Goal: Task Accomplishment & Management: Manage account settings

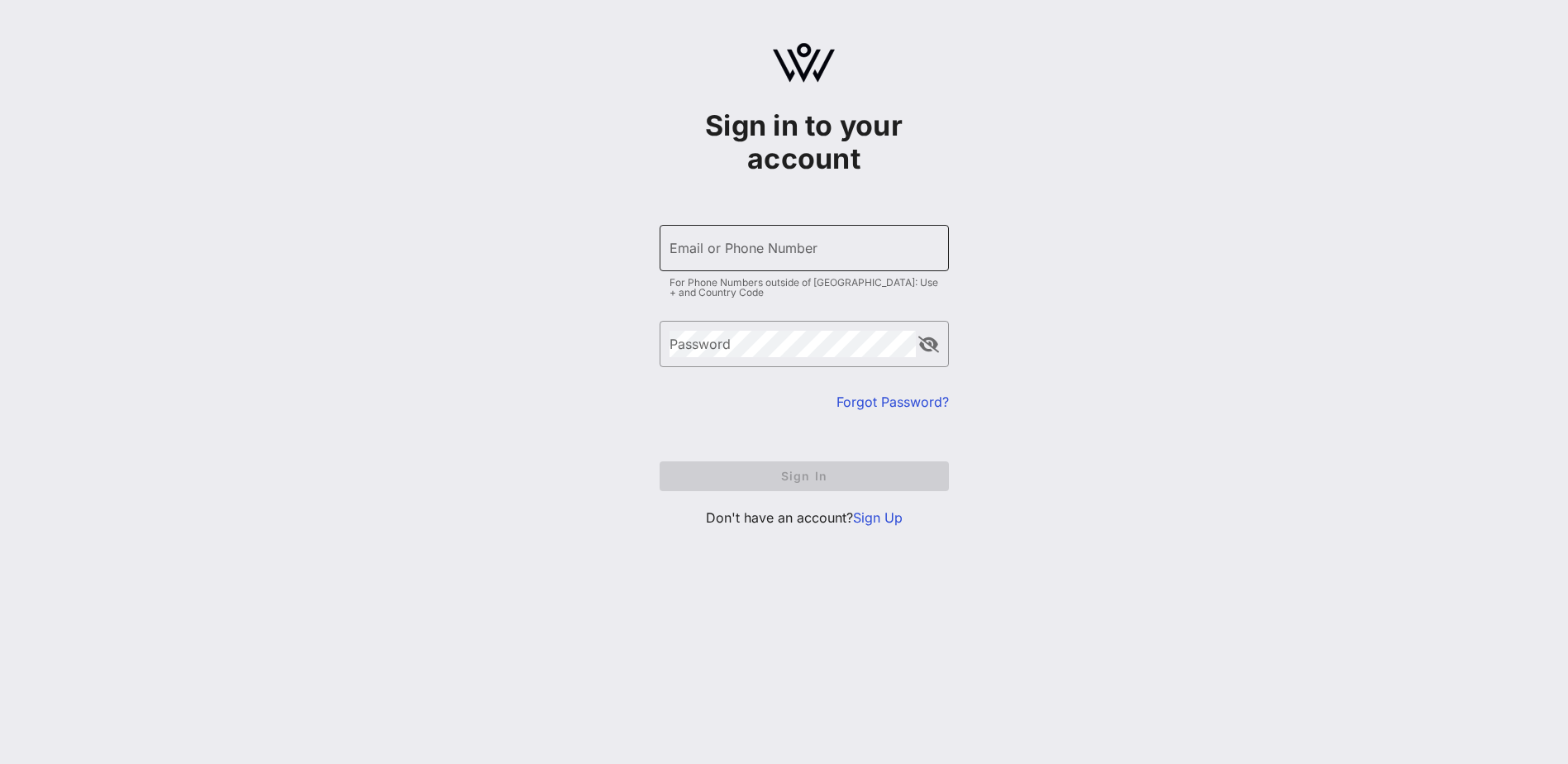
click at [729, 245] on input "Email or Phone Number" at bounding box center [804, 248] width 270 height 26
drag, startPoint x: 729, startPoint y: 245, endPoint x: 615, endPoint y: 249, distance: 114.1
click at [615, 249] on div "Sign in to your account ​ Email or Phone Number eea For Phone Numbers outside o…" at bounding box center [803, 292] width 1529 height 584
type input "[EMAIL_ADDRESS][PERSON_NAME][DOMAIN_NAME]"
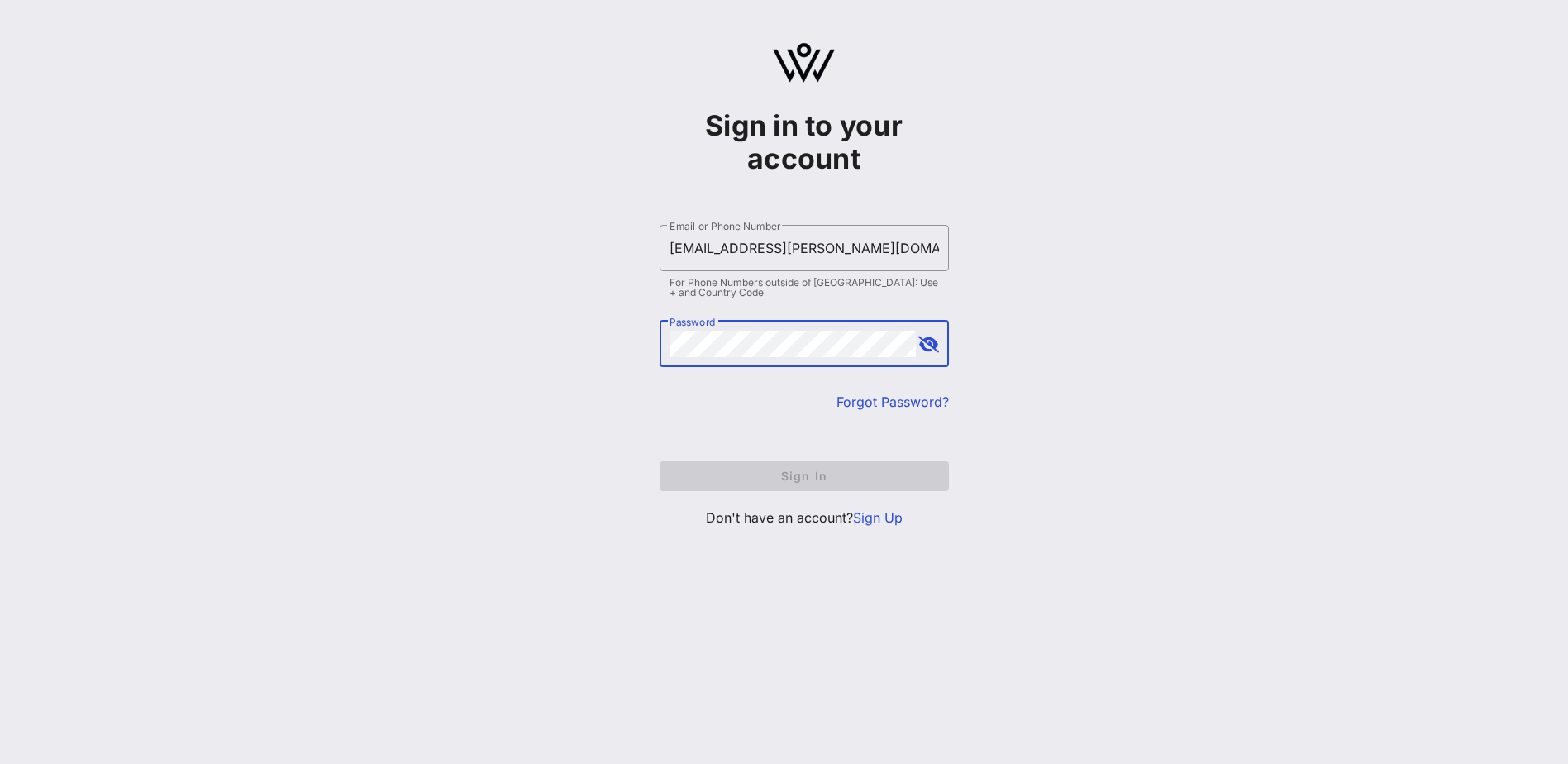
click at [0, 763] on com-1password-button at bounding box center [0, 764] width 0 height 0
click at [660, 462] on button "Sign In" at bounding box center [804, 477] width 289 height 30
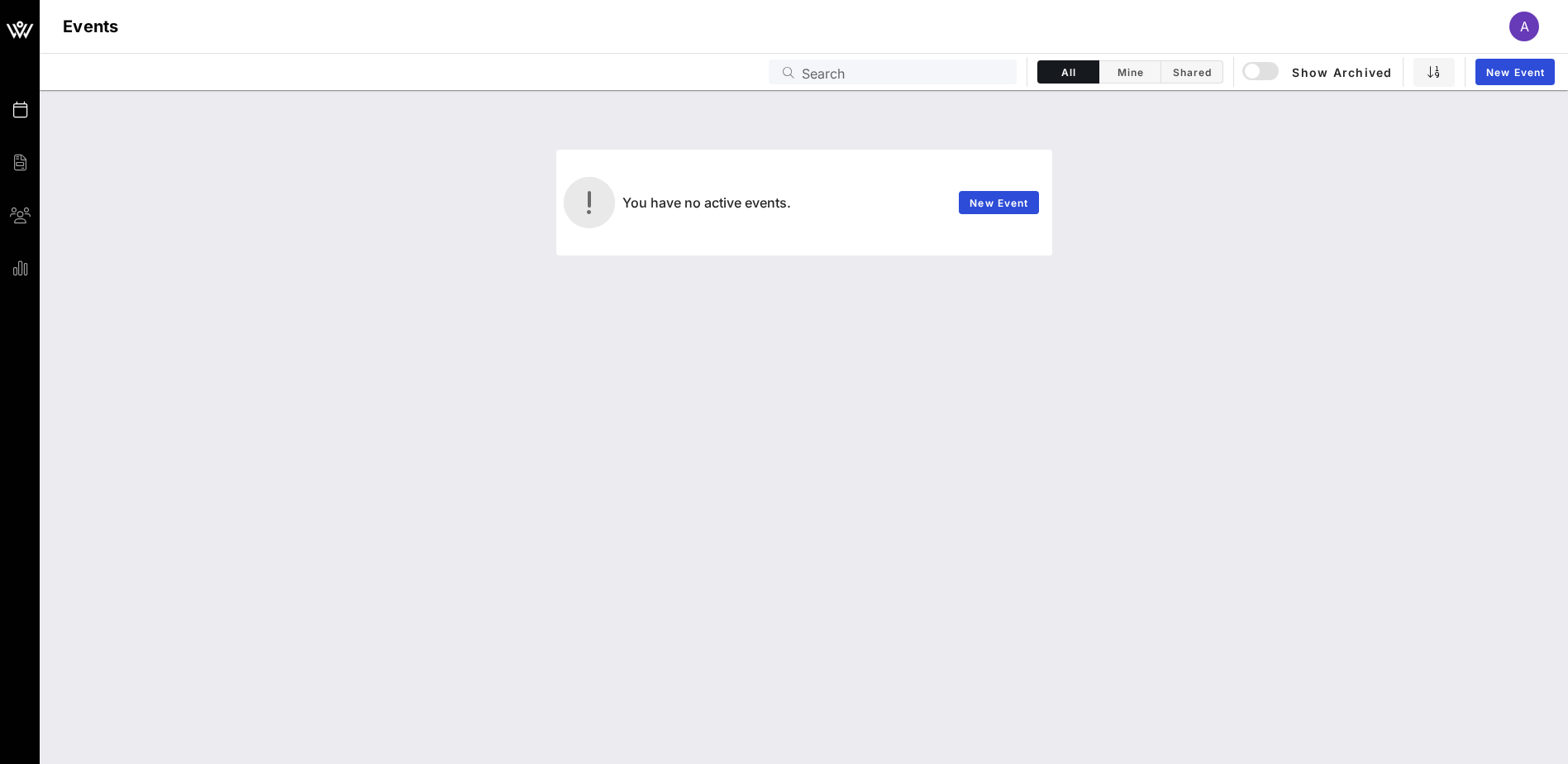
click at [1138, 204] on div "You have no active events. New Event" at bounding box center [804, 202] width 1508 height 106
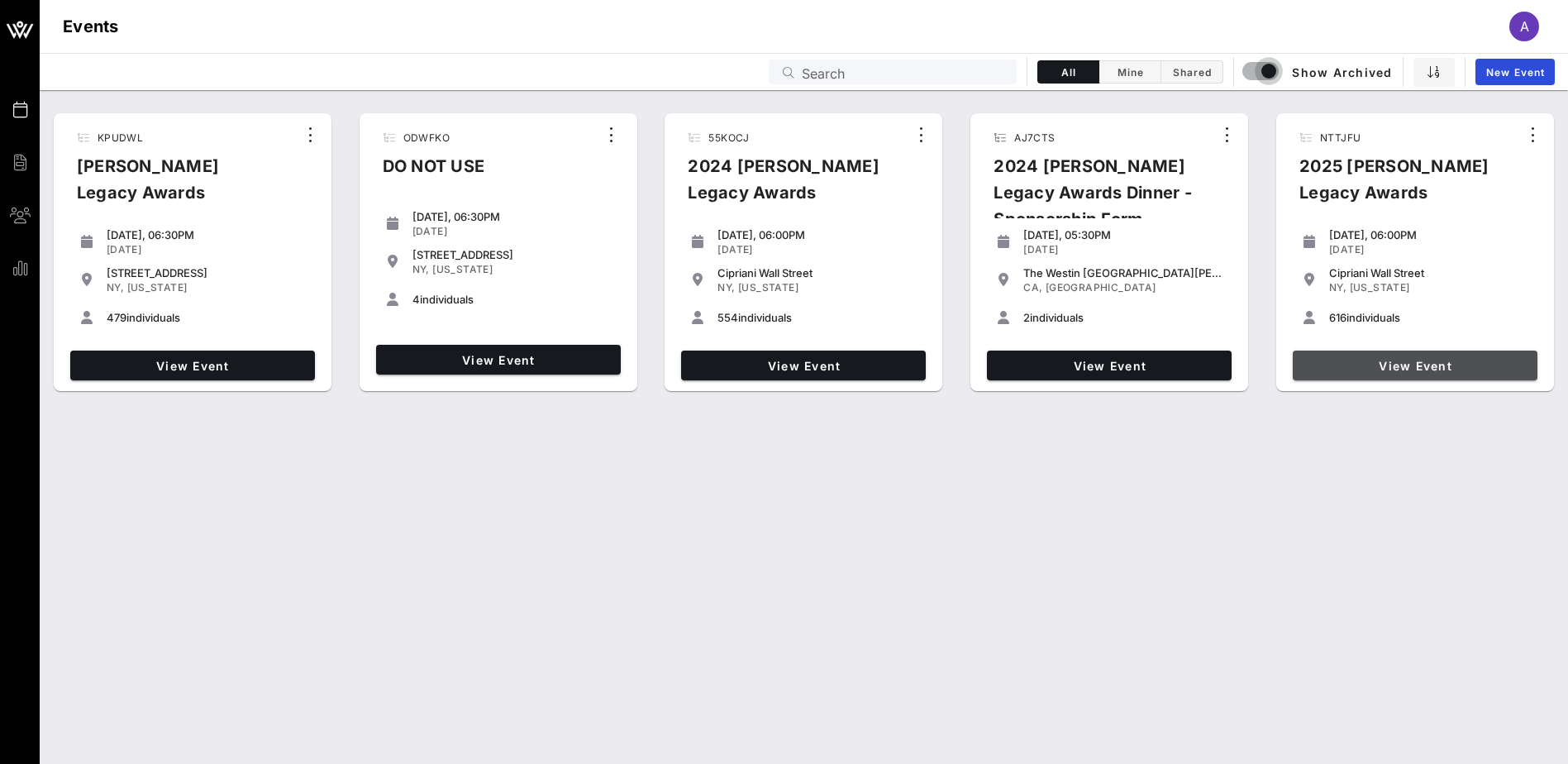
drag, startPoint x: 1409, startPoint y: 373, endPoint x: 1396, endPoint y: 371, distance: 13.2
click at [1408, 374] on link "View Event" at bounding box center [1415, 365] width 244 height 30
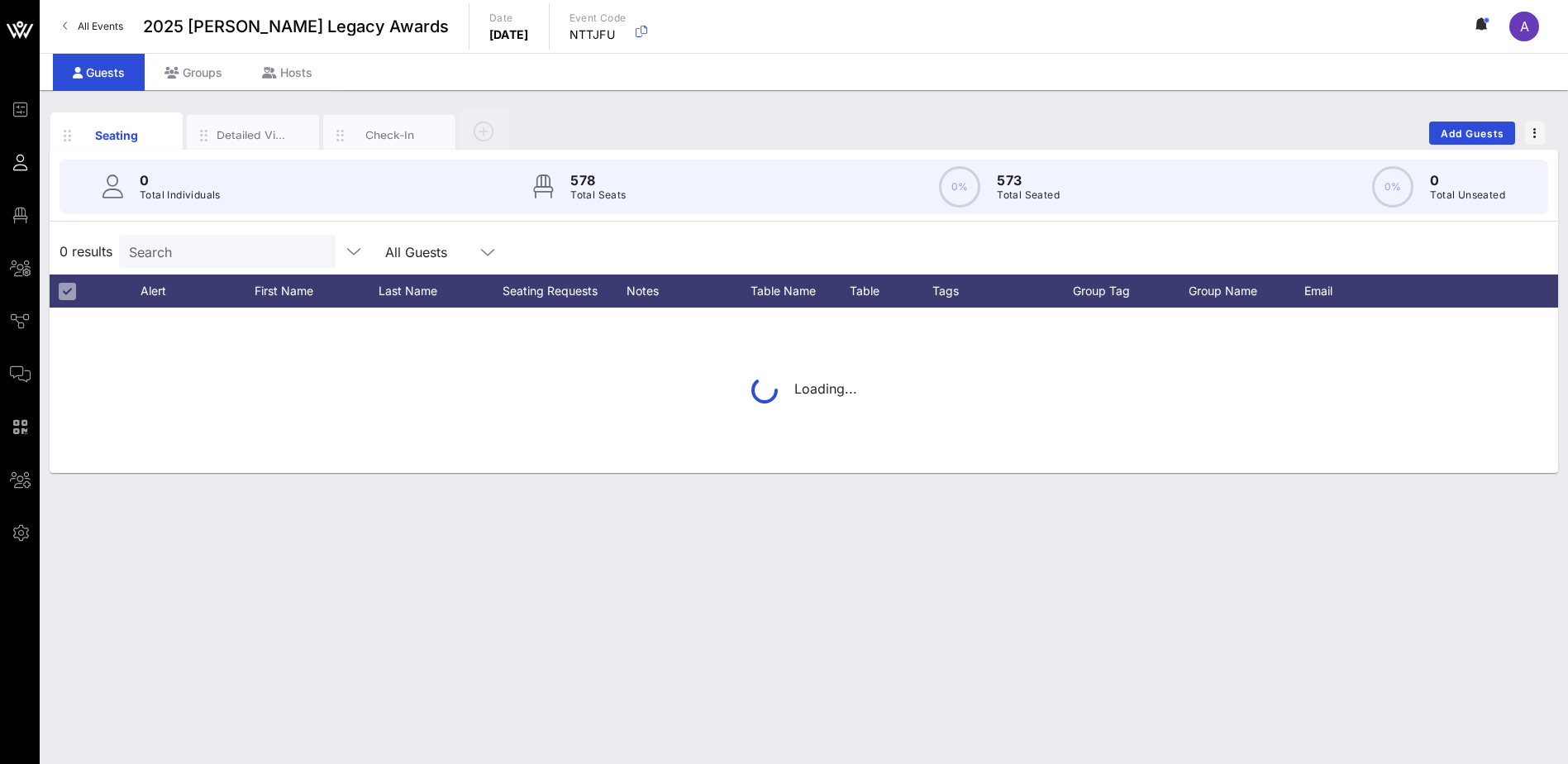
click at [231, 244] on input "Search" at bounding box center [225, 251] width 194 height 22
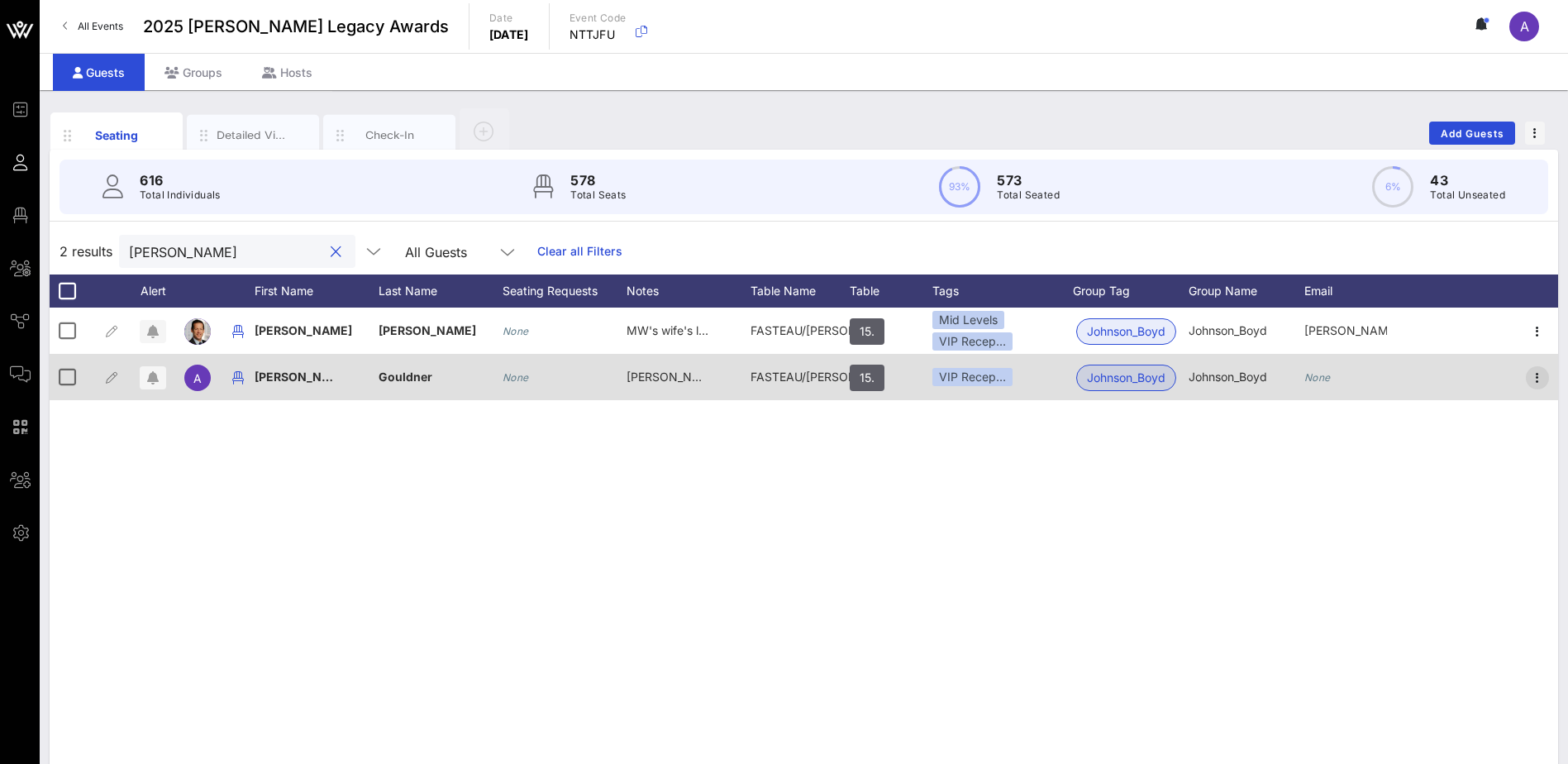
type input "[PERSON_NAME]"
click at [1536, 379] on icon "button" at bounding box center [1537, 378] width 20 height 20
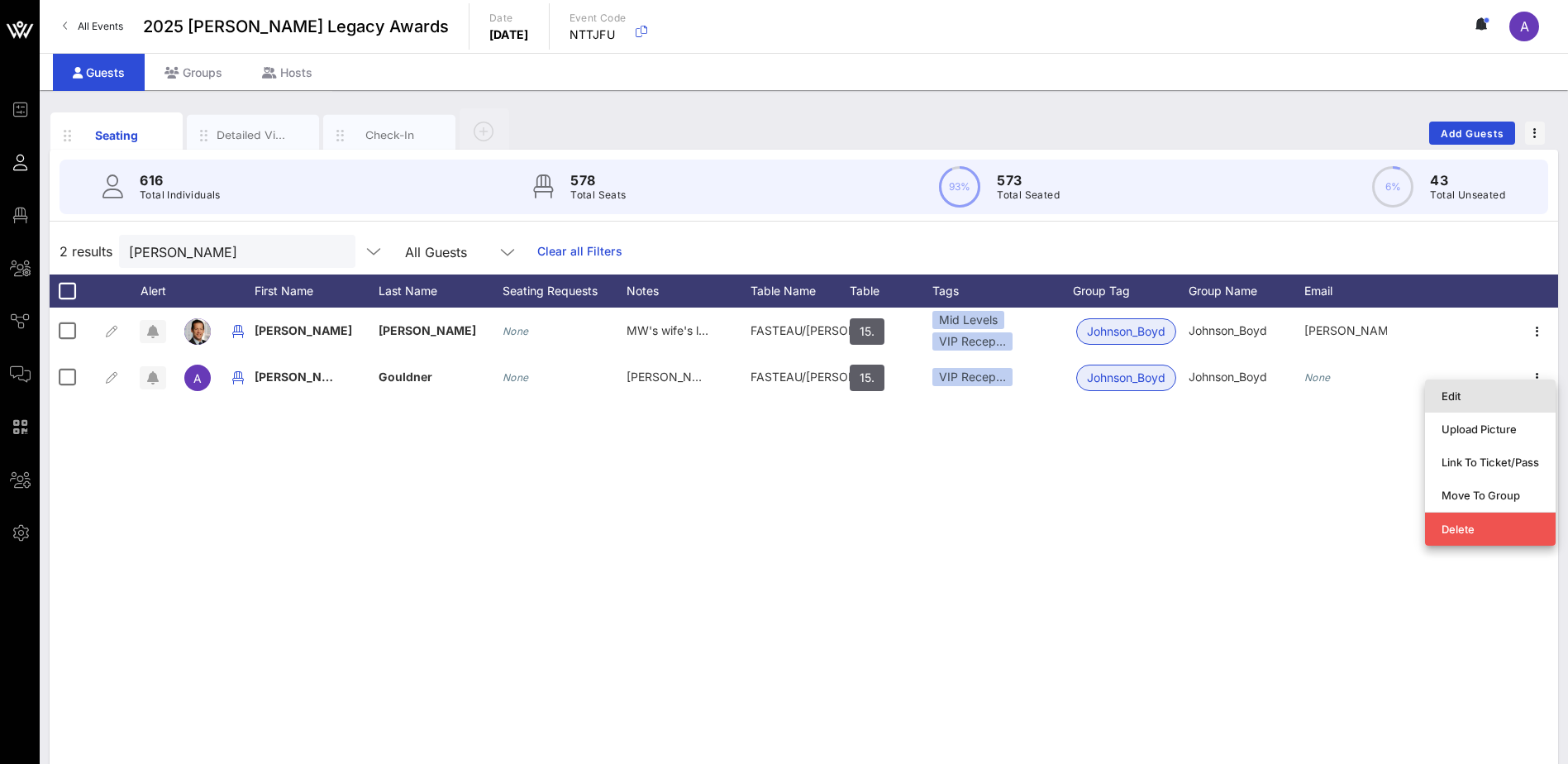
click at [1497, 406] on div "Edit" at bounding box center [1490, 396] width 97 height 26
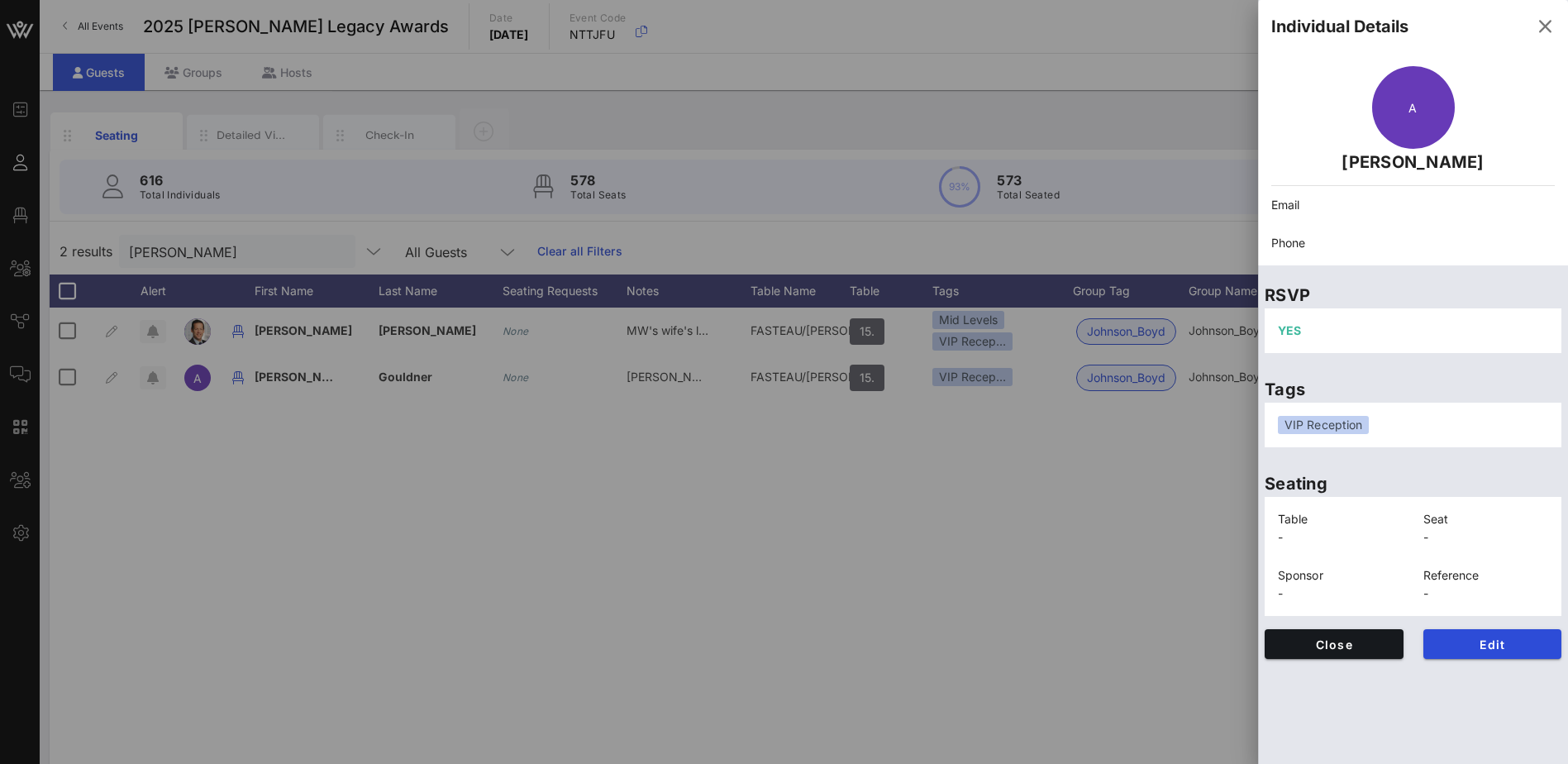
drag, startPoint x: 1516, startPoint y: 160, endPoint x: 1300, endPoint y: 156, distance: 216.0
click at [1300, 156] on p "[PERSON_NAME]" at bounding box center [1413, 162] width 284 height 26
copy p "[PERSON_NAME]"
